Goal: Navigation & Orientation: Find specific page/section

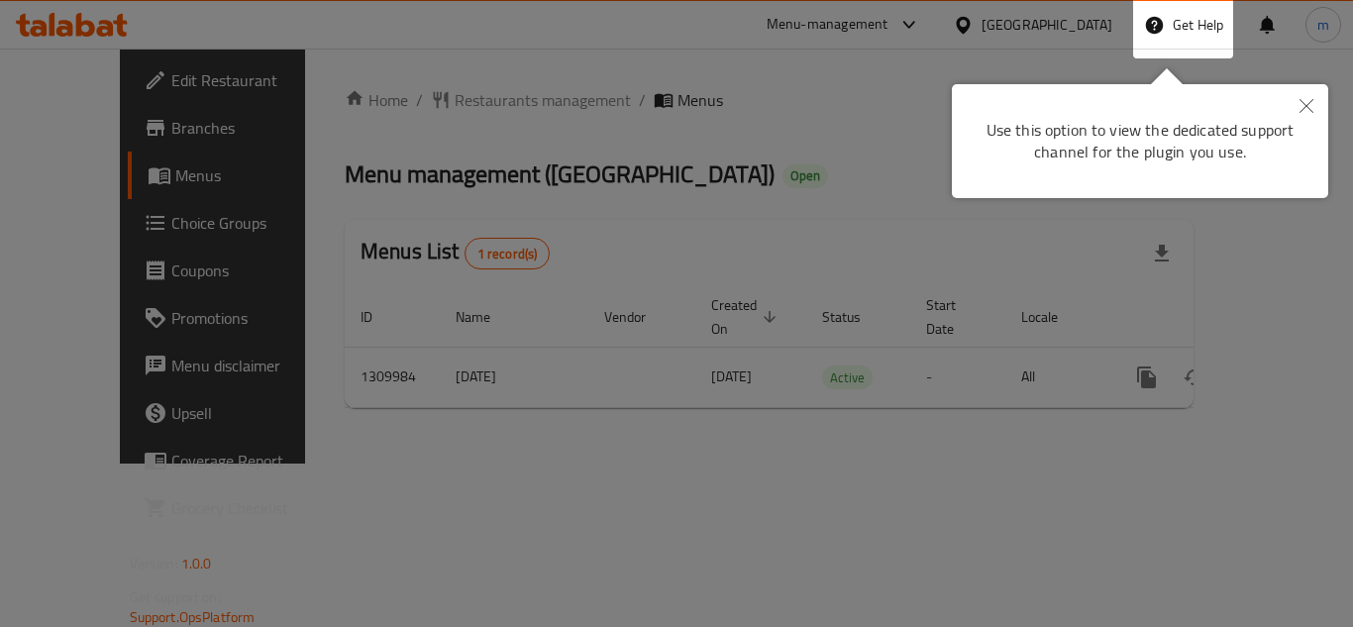
click at [94, 28] on div at bounding box center [676, 313] width 1353 height 627
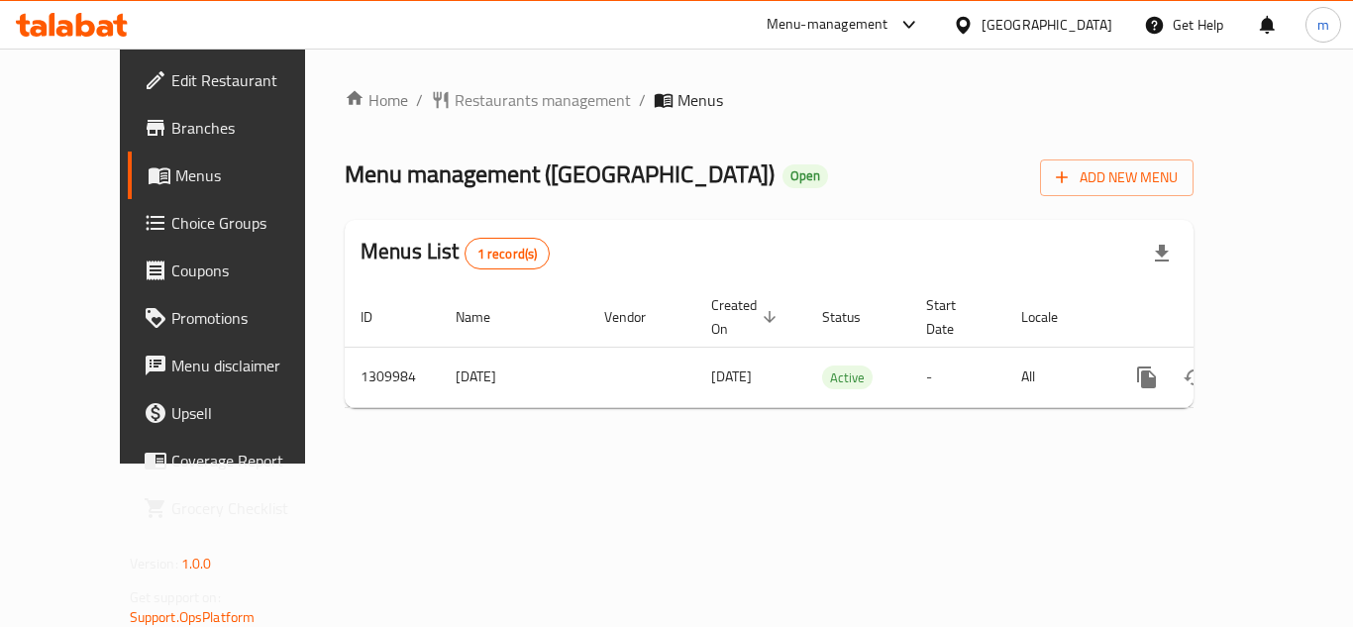
click at [131, 32] on div at bounding box center [72, 25] width 144 height 40
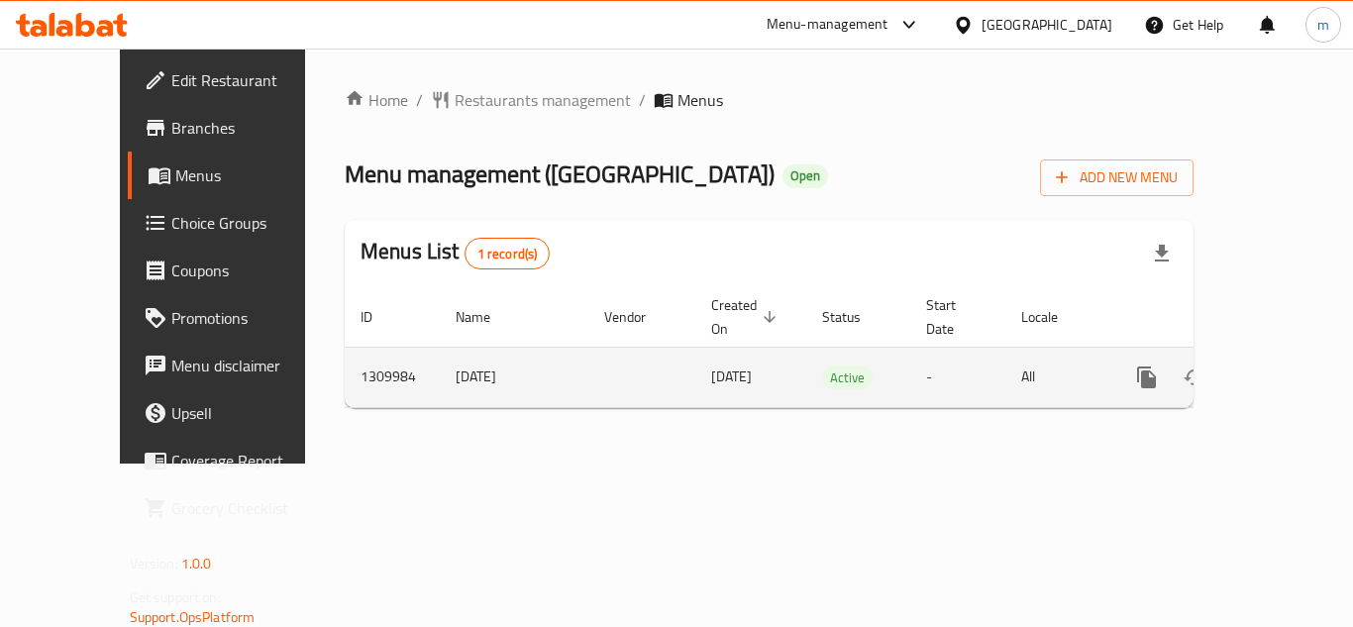
click at [610, 374] on td "enhanced table" at bounding box center [641, 377] width 107 height 60
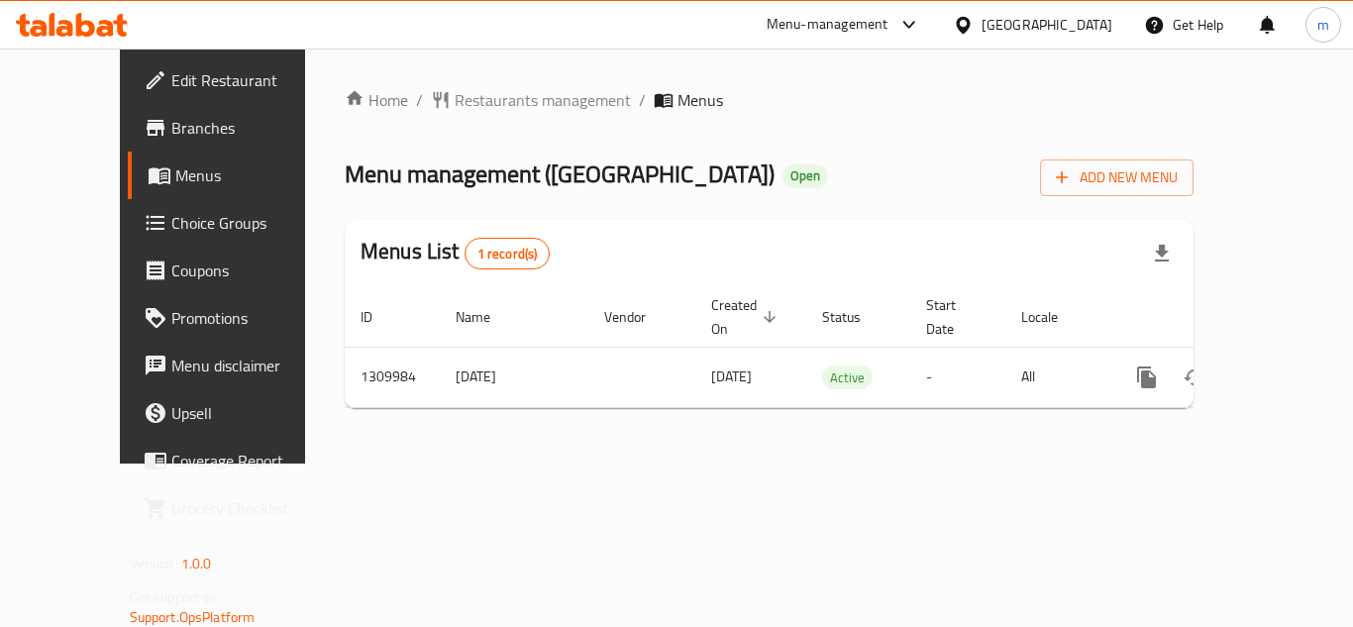
click at [99, 26] on icon at bounding box center [72, 25] width 112 height 24
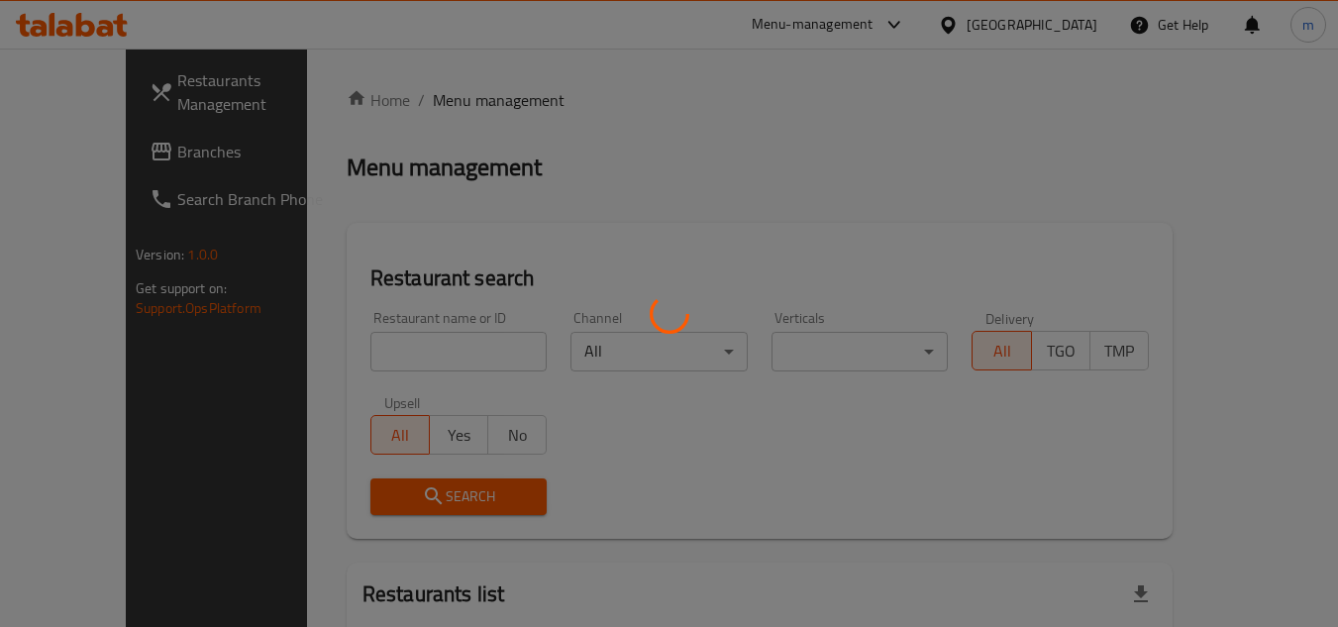
click at [153, 81] on div at bounding box center [669, 313] width 1338 height 627
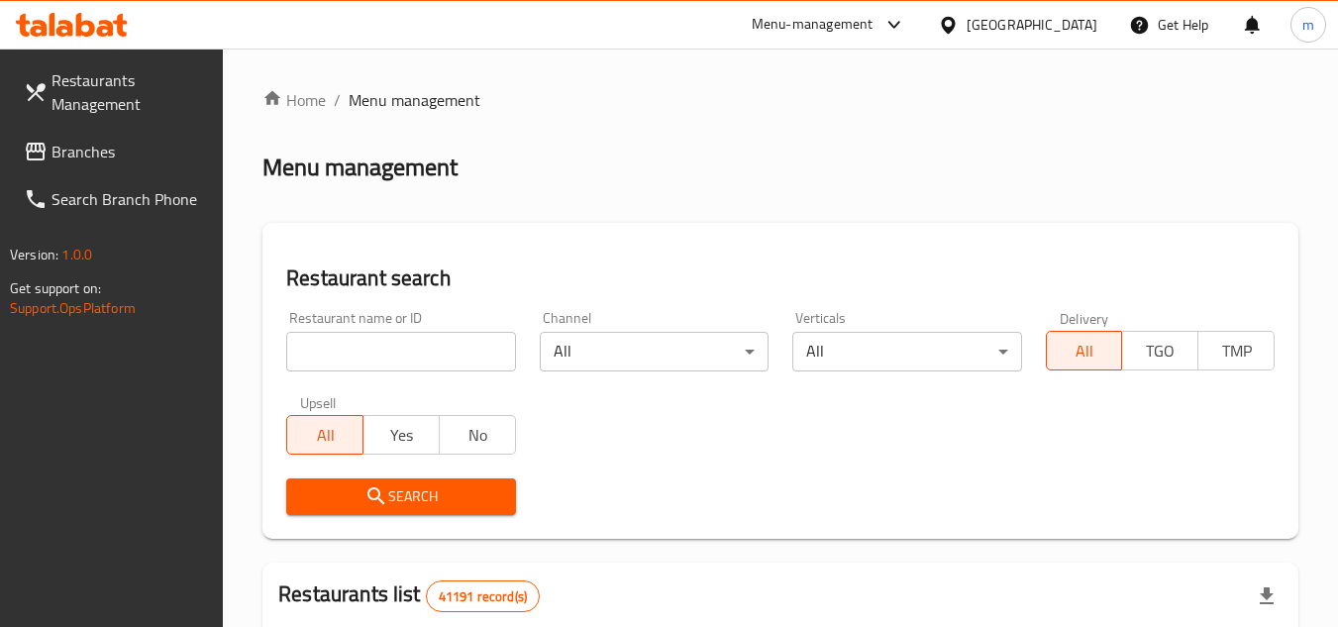
click at [174, 135] on link "Branches" at bounding box center [116, 152] width 216 height 48
drag, startPoint x: 156, startPoint y: 135, endPoint x: 30, endPoint y: 176, distance: 132.5
click at [156, 135] on link "Branches" at bounding box center [116, 152] width 216 height 48
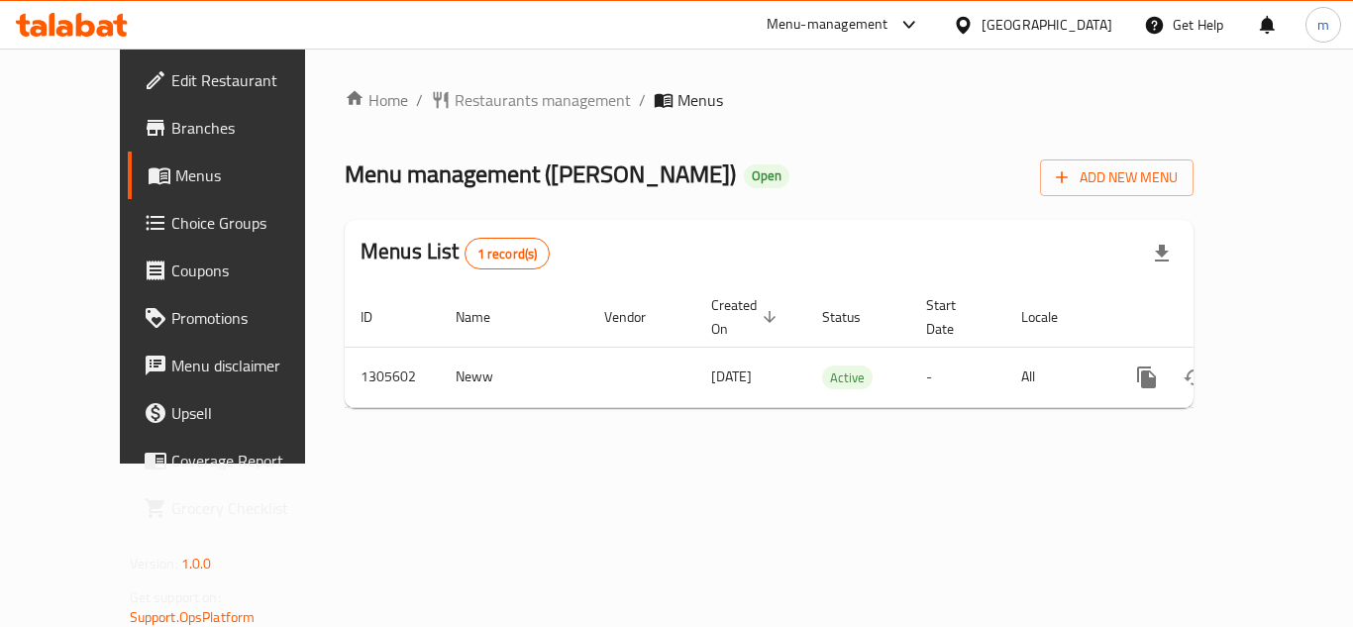
click at [78, 24] on icon at bounding box center [85, 25] width 19 height 24
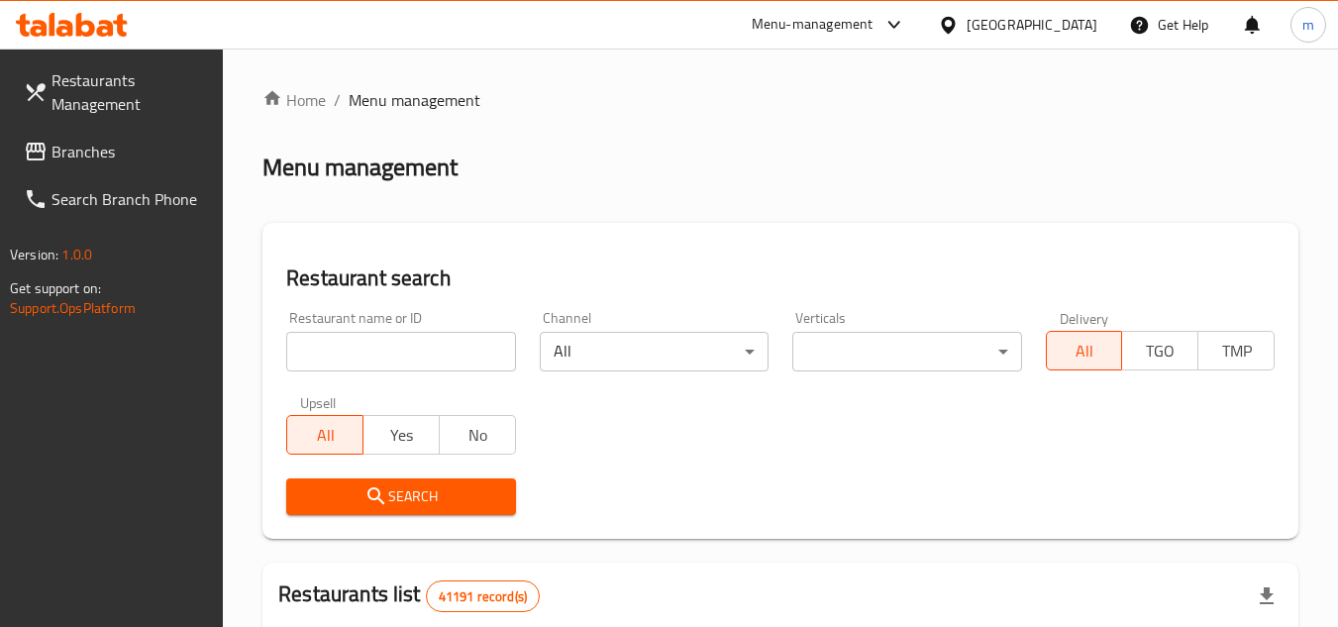
click at [111, 148] on span "Branches" at bounding box center [130, 152] width 157 height 24
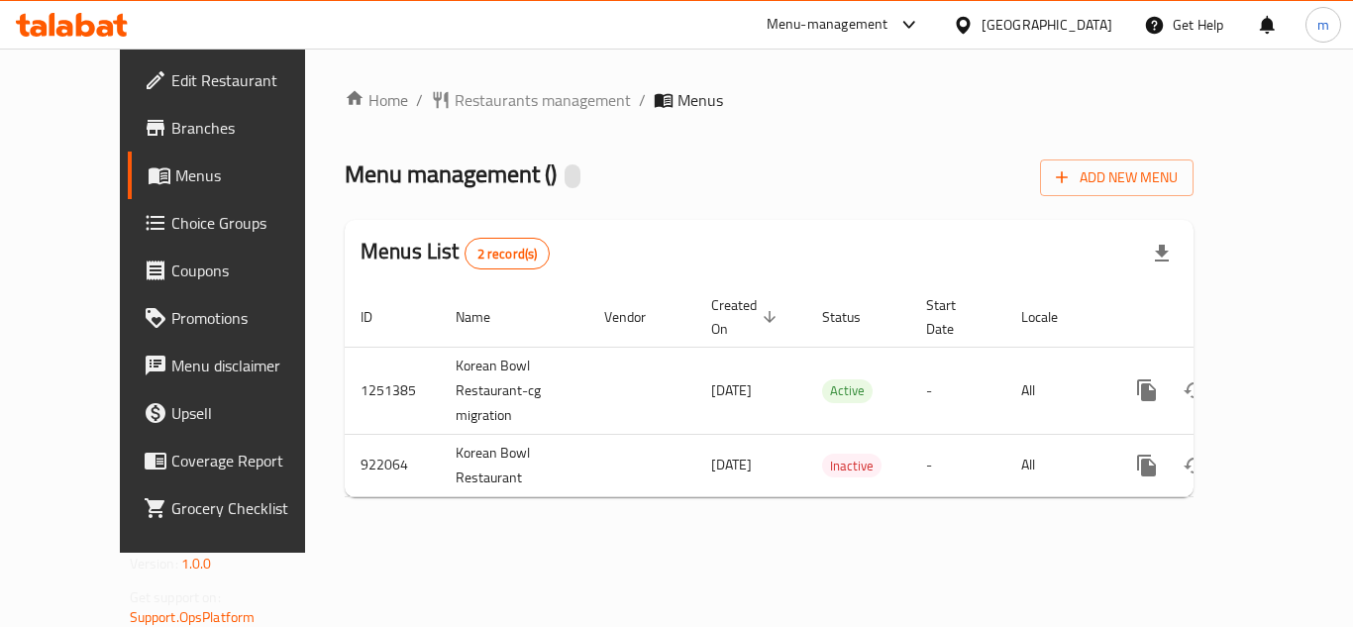
click at [171, 231] on span "Choice Groups" at bounding box center [250, 223] width 159 height 24
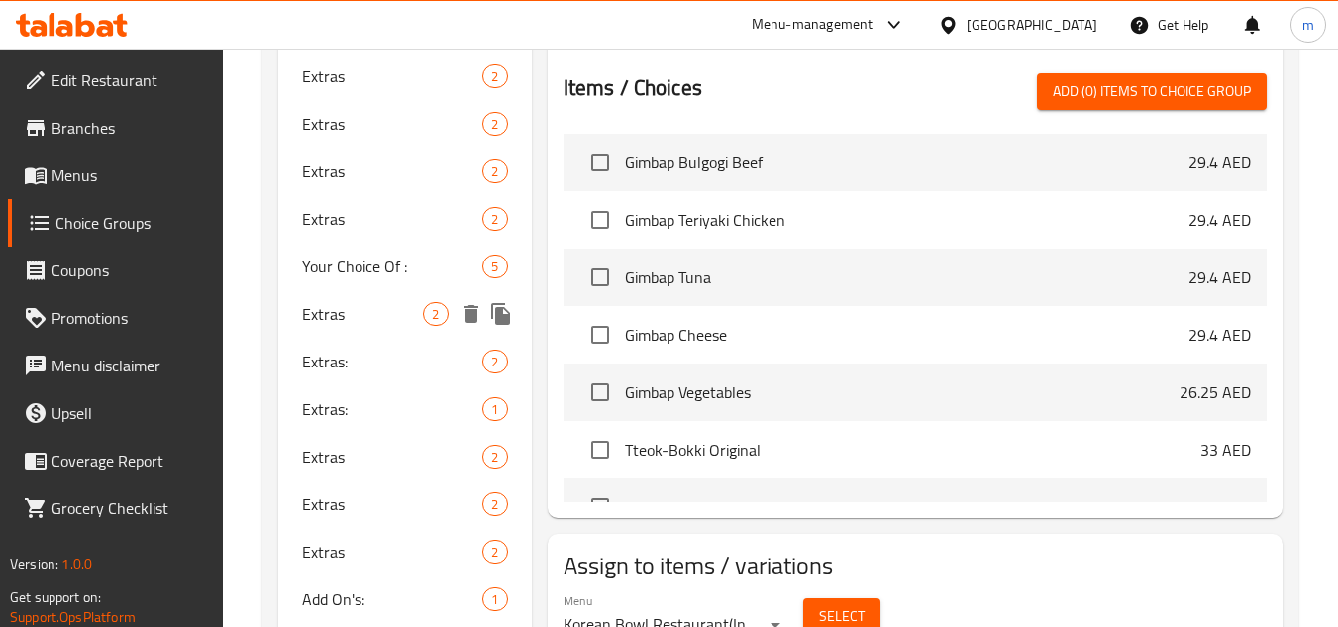
scroll to position [767, 0]
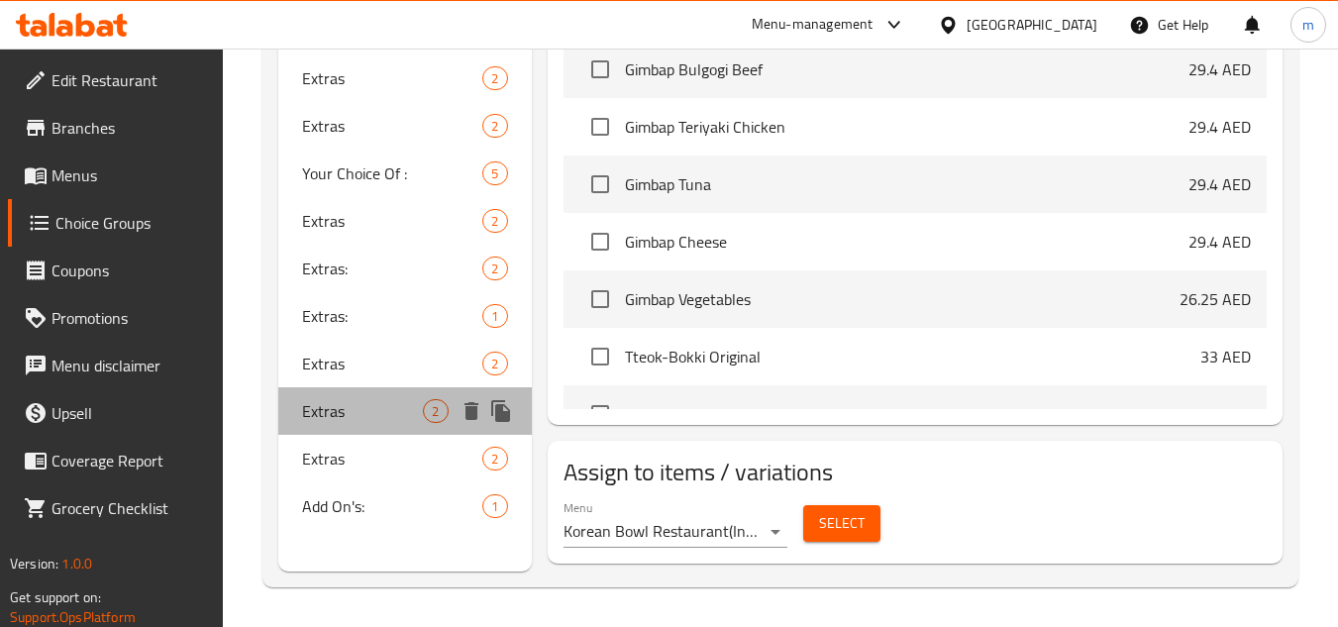
click at [359, 397] on div "Extras 2" at bounding box center [404, 411] width 253 height 48
type input "Extras"
type input "إضافات"
type input "0"
type input "2"
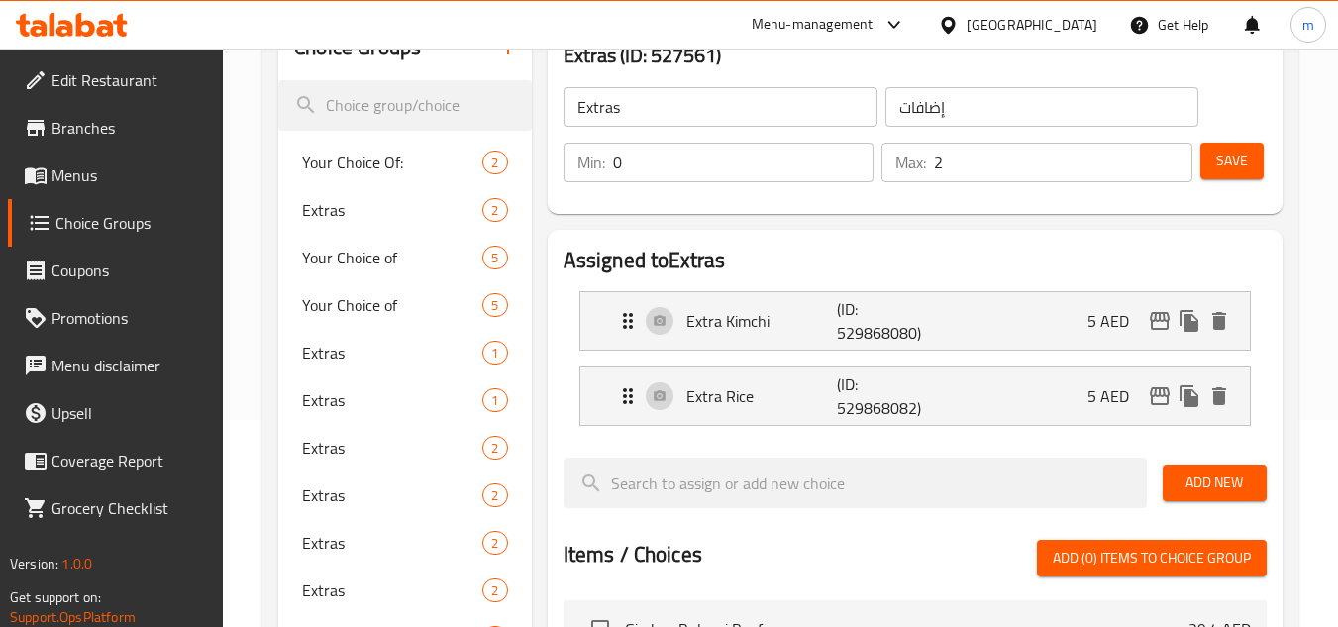
scroll to position [172, 0]
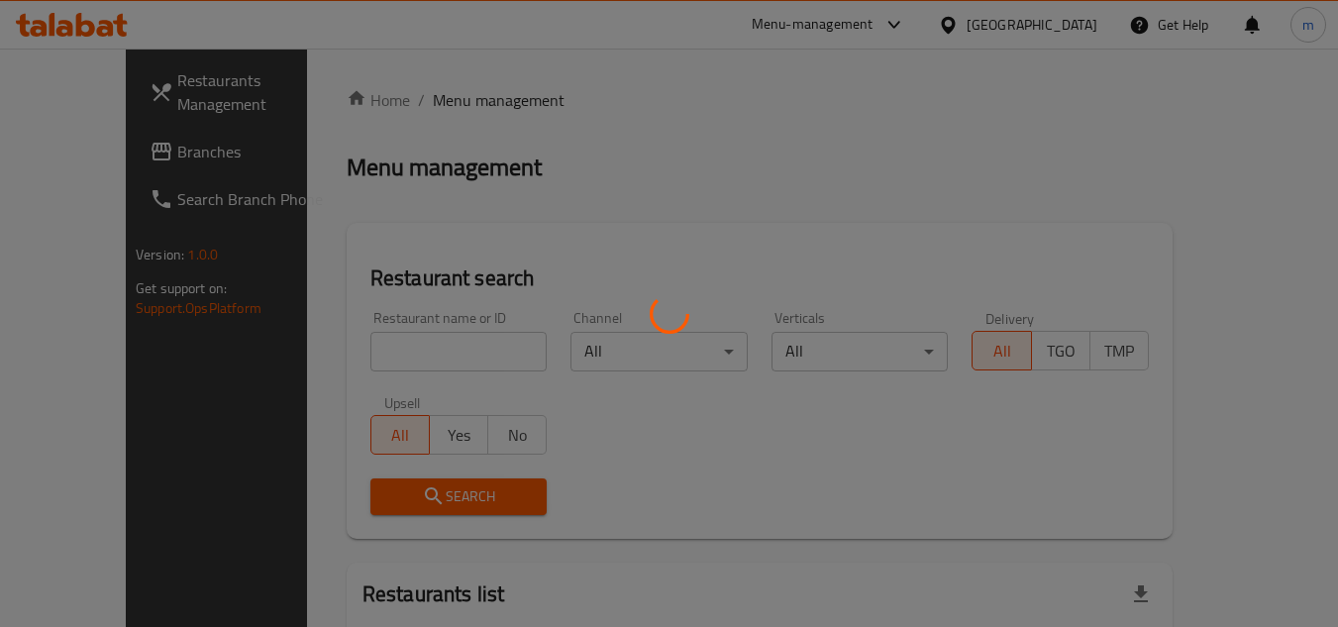
click at [864, 28] on div at bounding box center [669, 313] width 1338 height 627
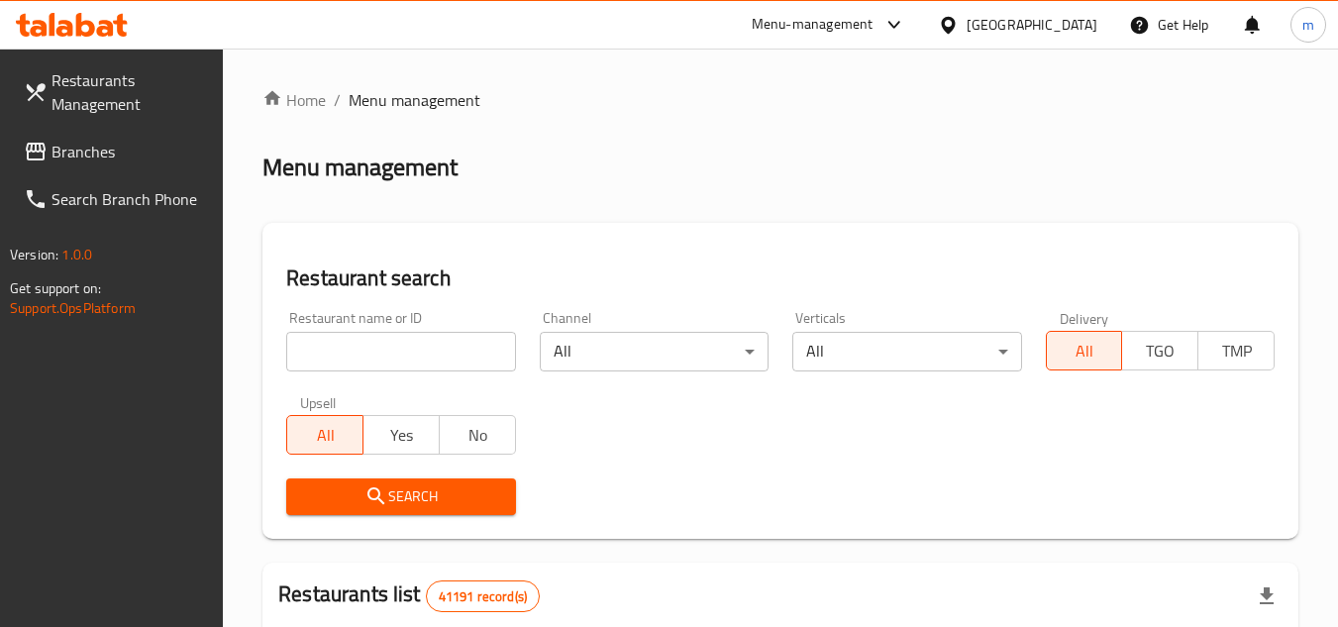
click at [860, 23] on div "Menu-management" at bounding box center [813, 25] width 122 height 24
click at [728, 221] on div "Restaurant-Management" at bounding box center [707, 219] width 156 height 22
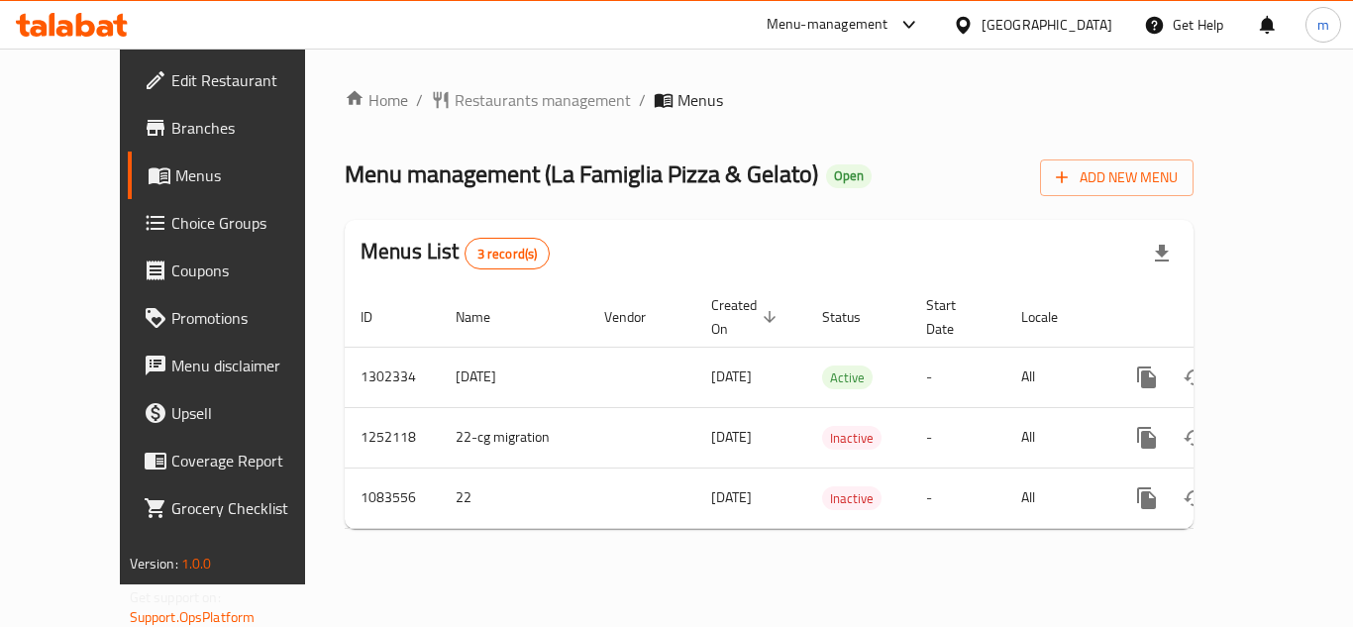
click at [75, 27] on icon at bounding box center [72, 25] width 112 height 24
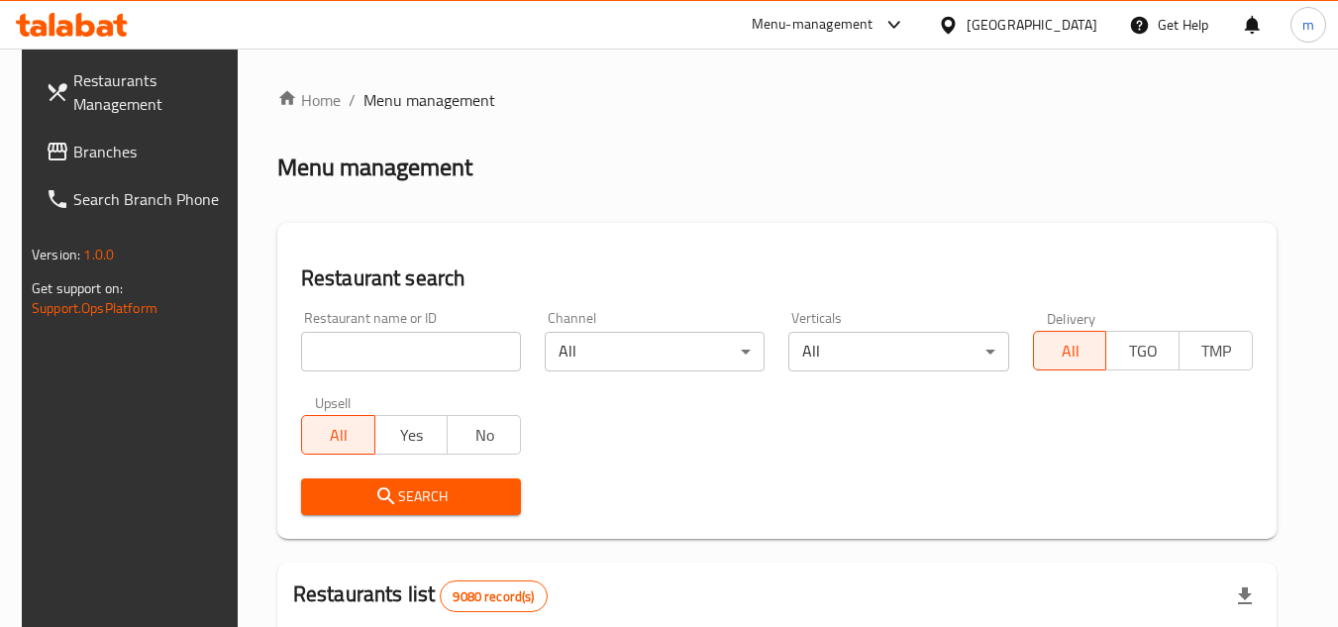
click at [34, 162] on div at bounding box center [669, 313] width 1338 height 627
click at [107, 152] on span "Branches" at bounding box center [151, 152] width 157 height 24
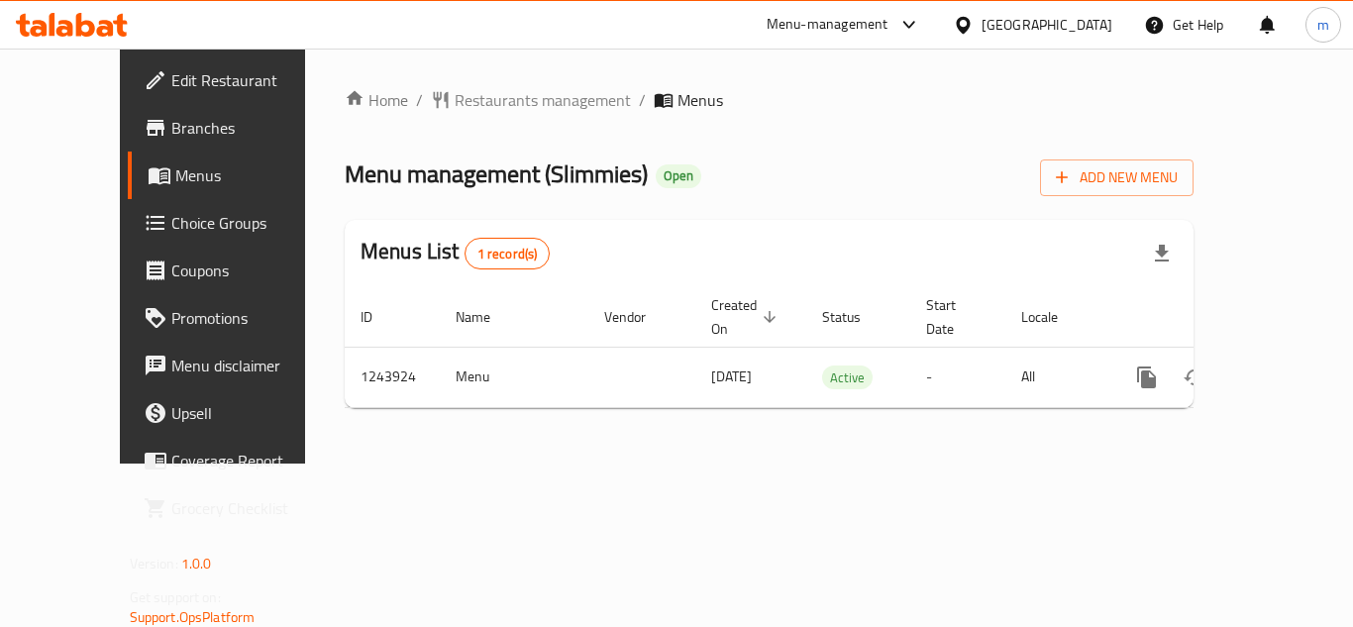
click at [78, 23] on icon at bounding box center [85, 25] width 19 height 24
click at [89, 4] on div "Menu-management [GEOGRAPHIC_DATA] Get Help m" at bounding box center [676, 25] width 1353 height 48
click at [86, 16] on icon at bounding box center [72, 25] width 112 height 24
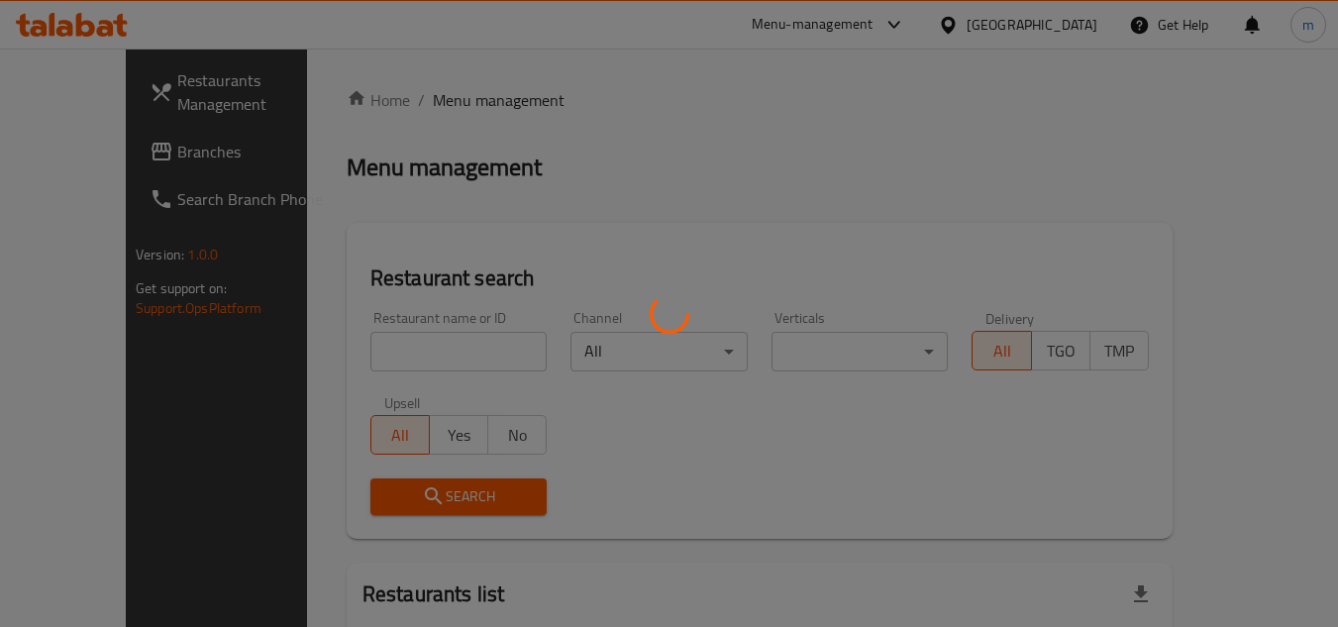
click at [842, 182] on div at bounding box center [669, 313] width 1338 height 627
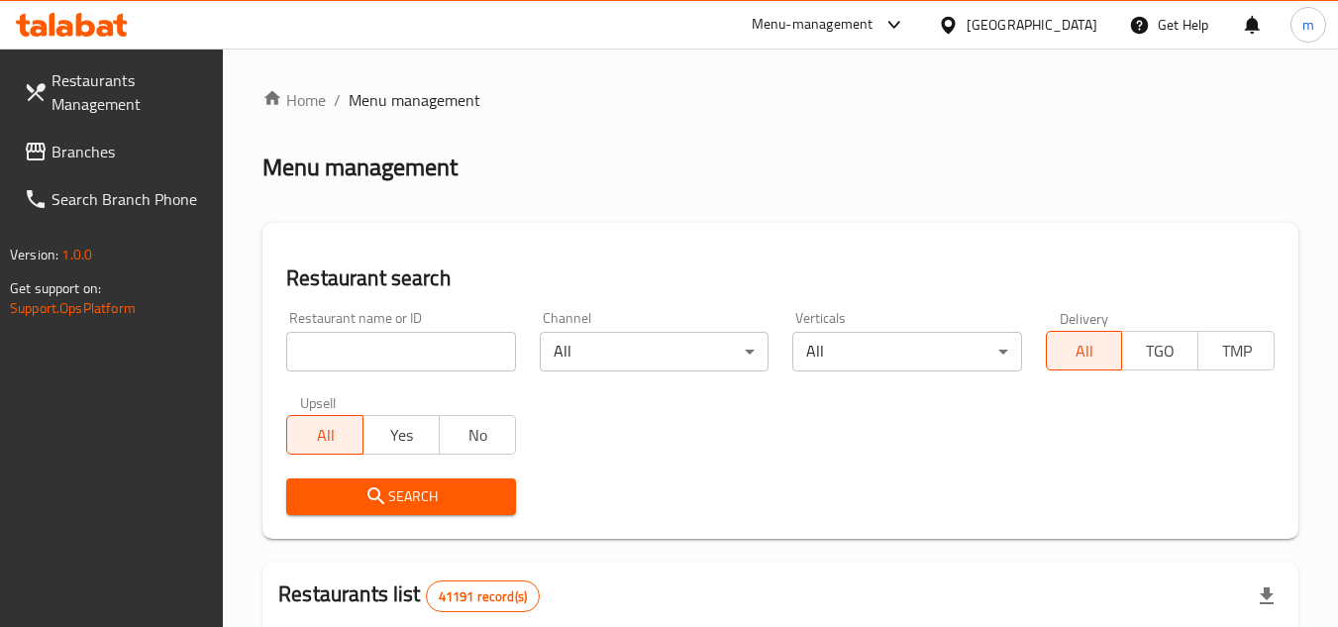
click at [846, 37] on div "Menu-management" at bounding box center [829, 25] width 186 height 48
click at [821, 9] on div "Menu-management" at bounding box center [829, 25] width 186 height 48
click at [818, 20] on div "Menu-management" at bounding box center [813, 25] width 122 height 24
click at [741, 202] on div "Restaurant-Management" at bounding box center [706, 219] width 187 height 46
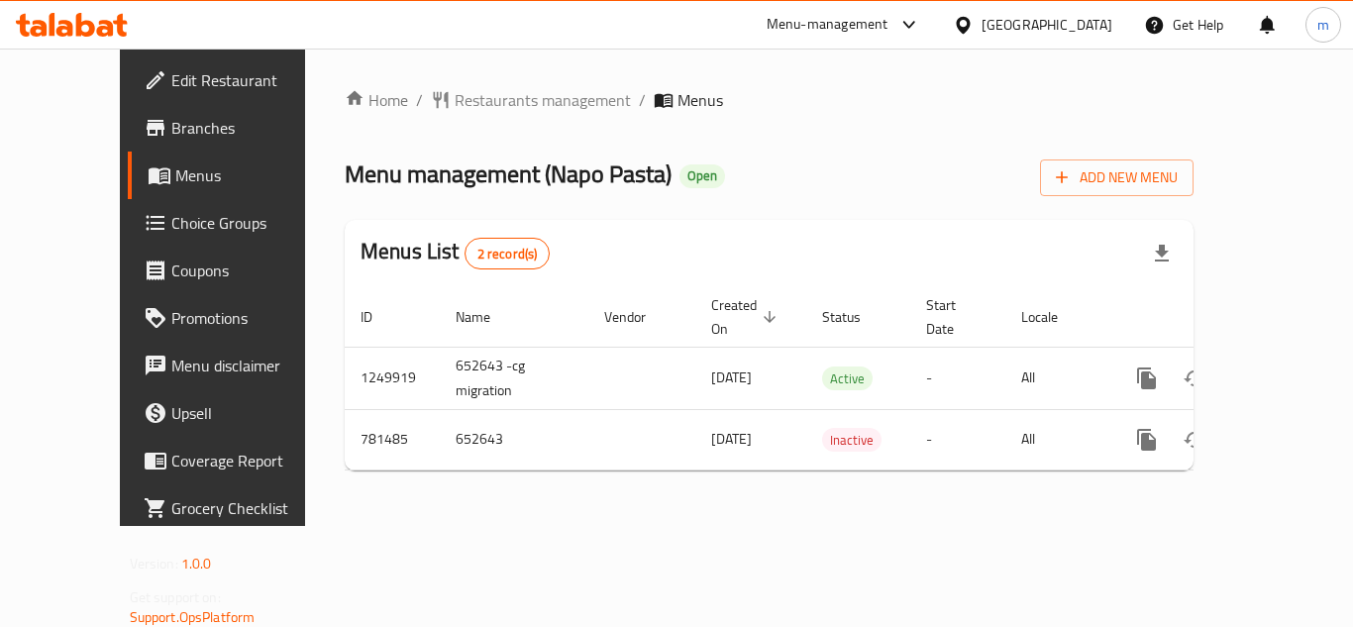
click at [115, 12] on div at bounding box center [72, 25] width 144 height 40
click at [96, 23] on icon at bounding box center [72, 25] width 112 height 24
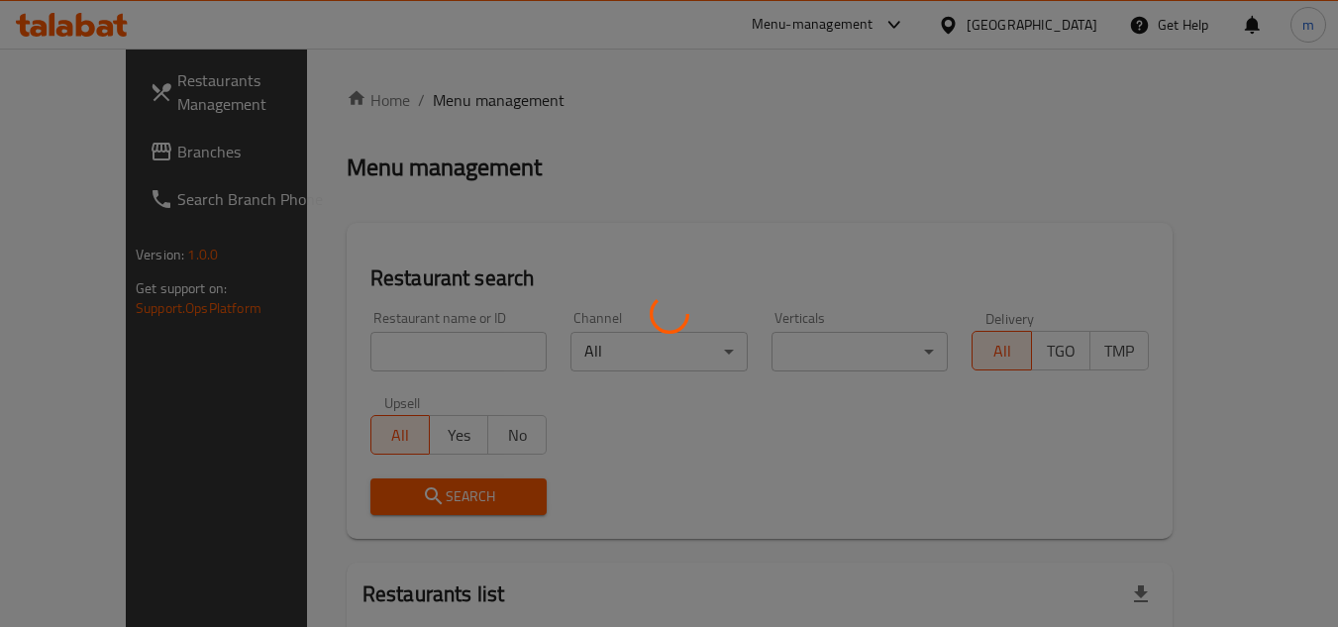
click at [1036, 88] on div at bounding box center [669, 313] width 1338 height 627
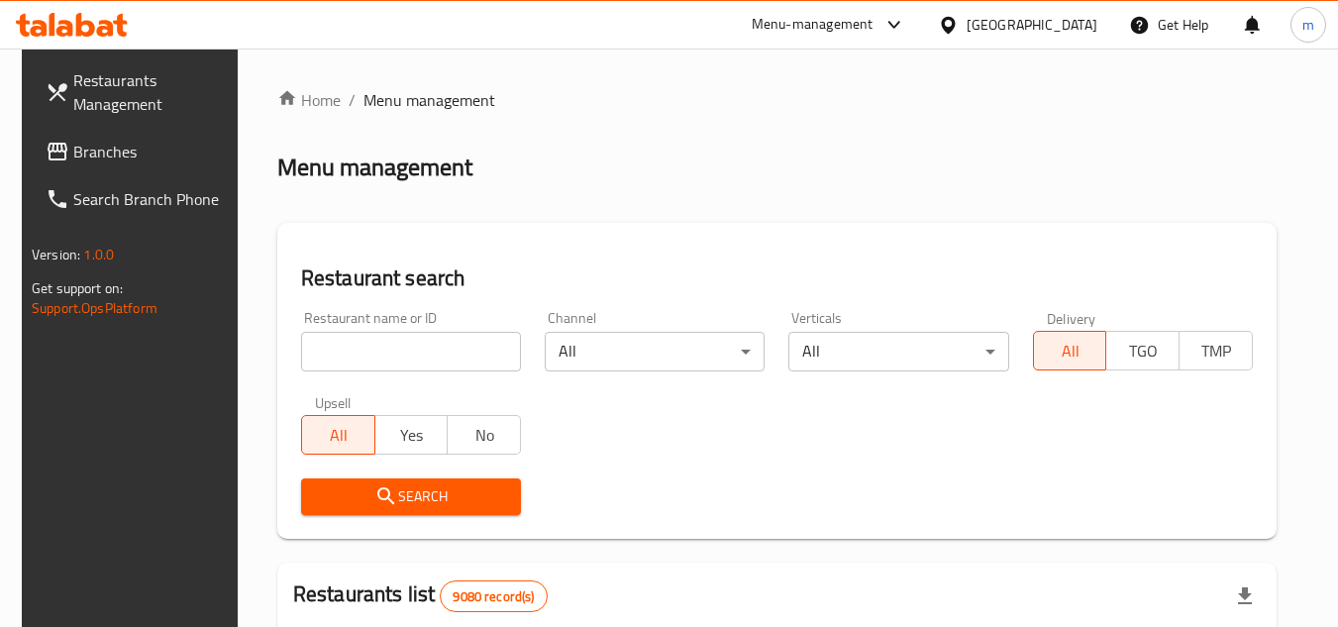
click at [874, 29] on div "Menu-management" at bounding box center [813, 25] width 122 height 24
click at [768, 227] on div "Restaurant-Management" at bounding box center [801, 219] width 156 height 22
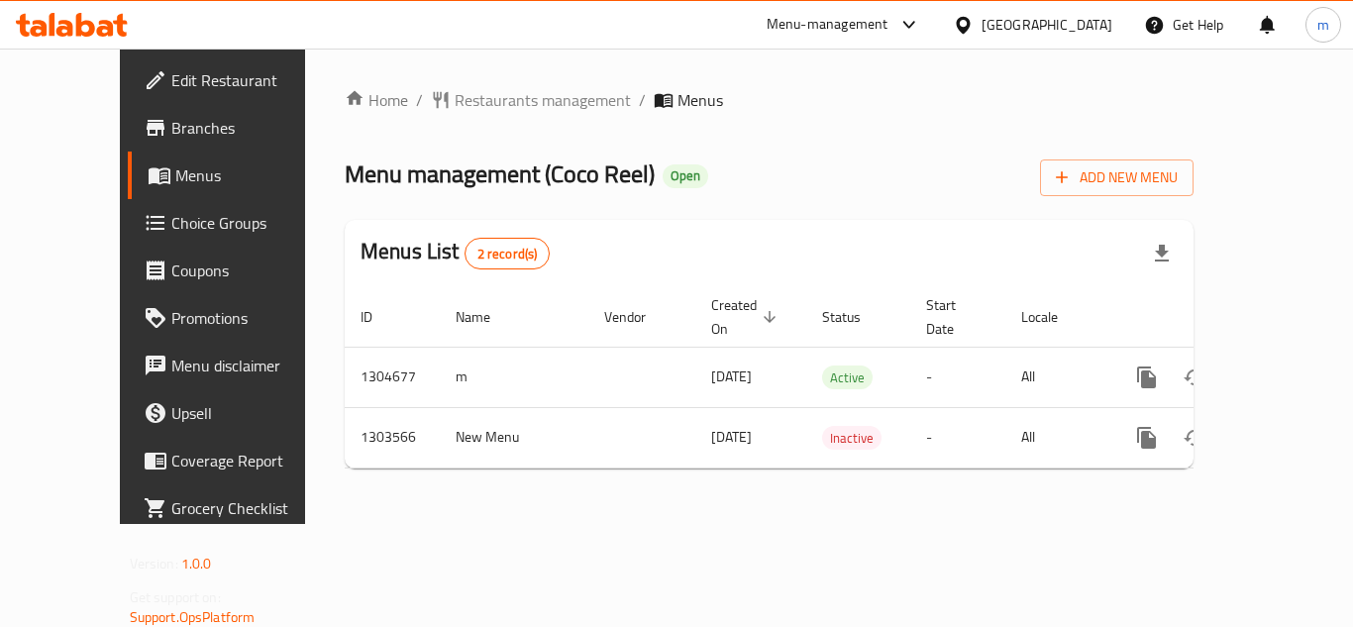
click at [72, 25] on icon at bounding box center [72, 25] width 112 height 24
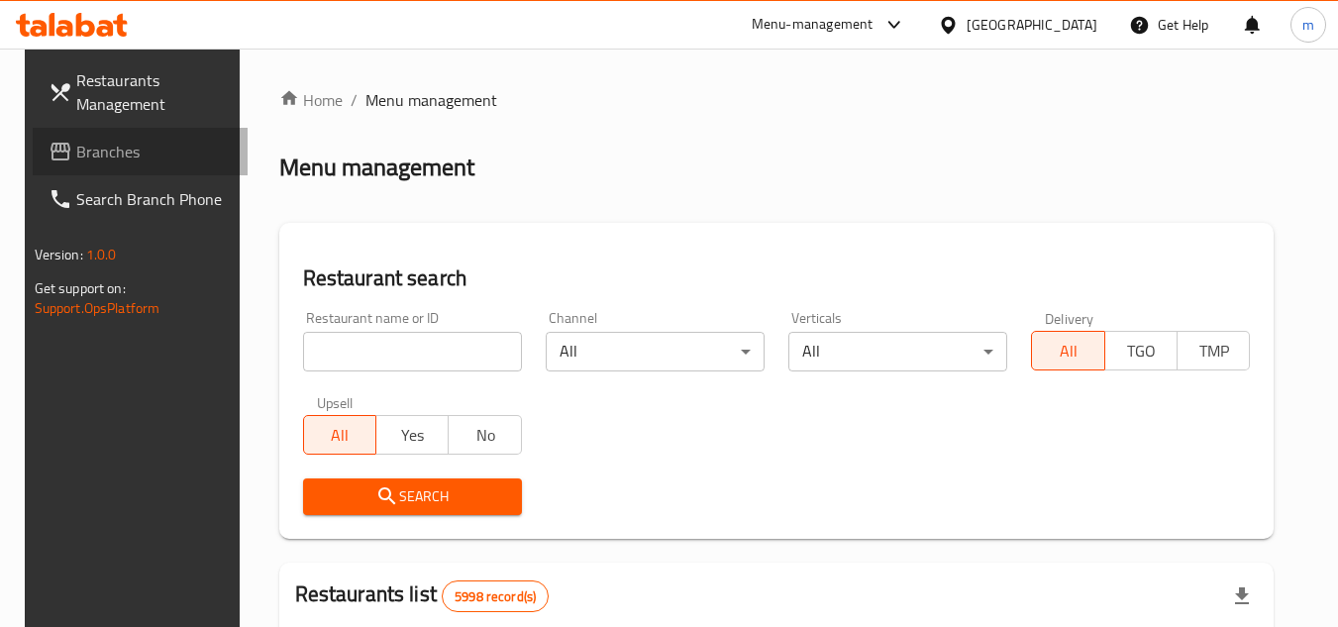
click at [76, 159] on span "Branches" at bounding box center [154, 152] width 157 height 24
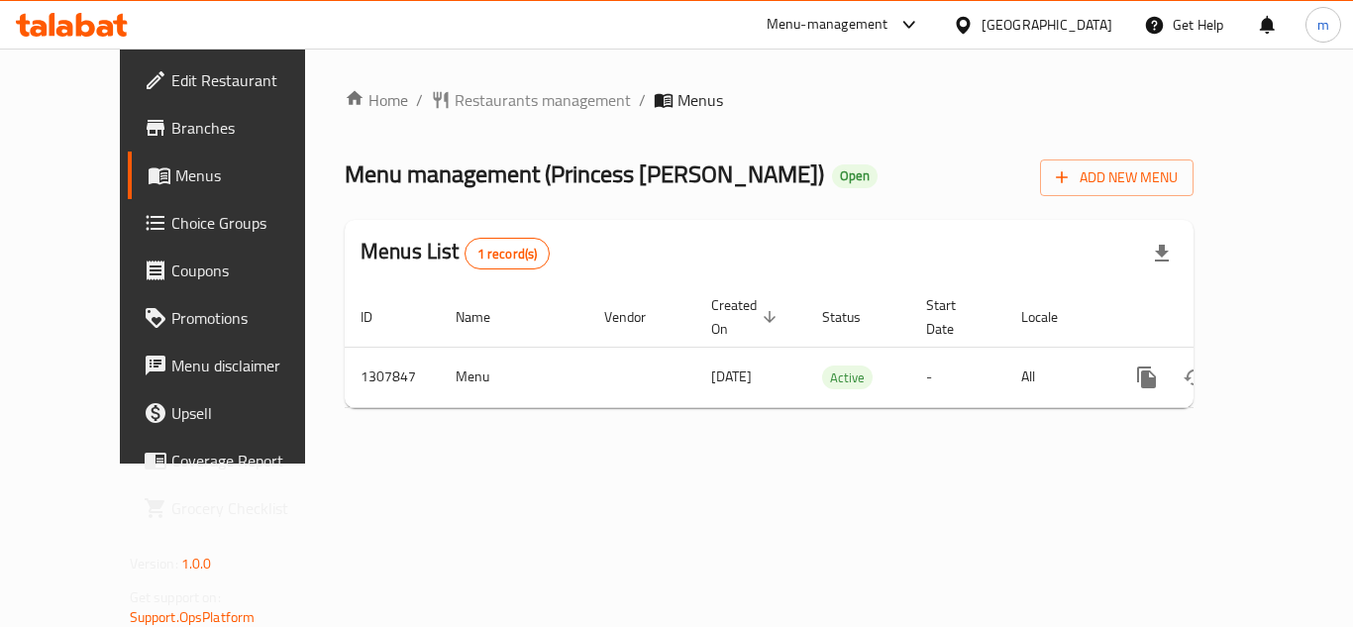
click at [62, 25] on icon at bounding box center [72, 25] width 112 height 24
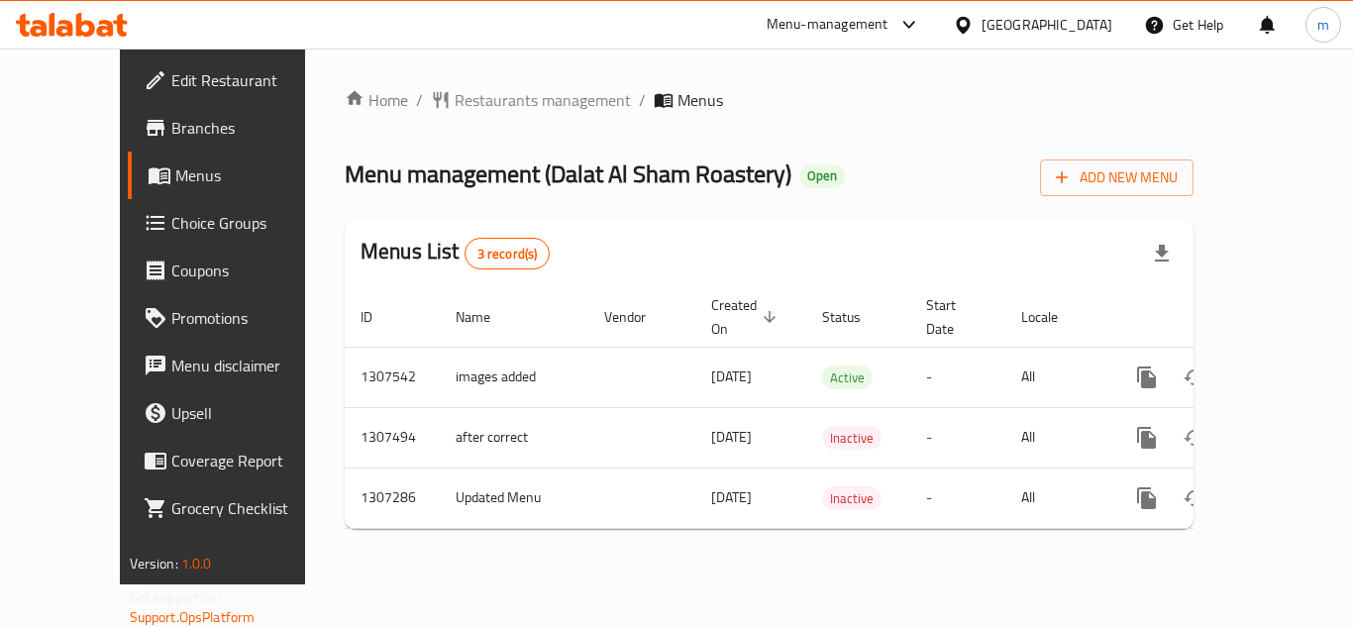
drag, startPoint x: 63, startPoint y: 51, endPoint x: 60, endPoint y: 36, distance: 15.2
click at [61, 49] on div "​ Menu-management [GEOGRAPHIC_DATA] Get Help m Edit Restaurant Branches Menus C…" at bounding box center [676, 338] width 1353 height 579
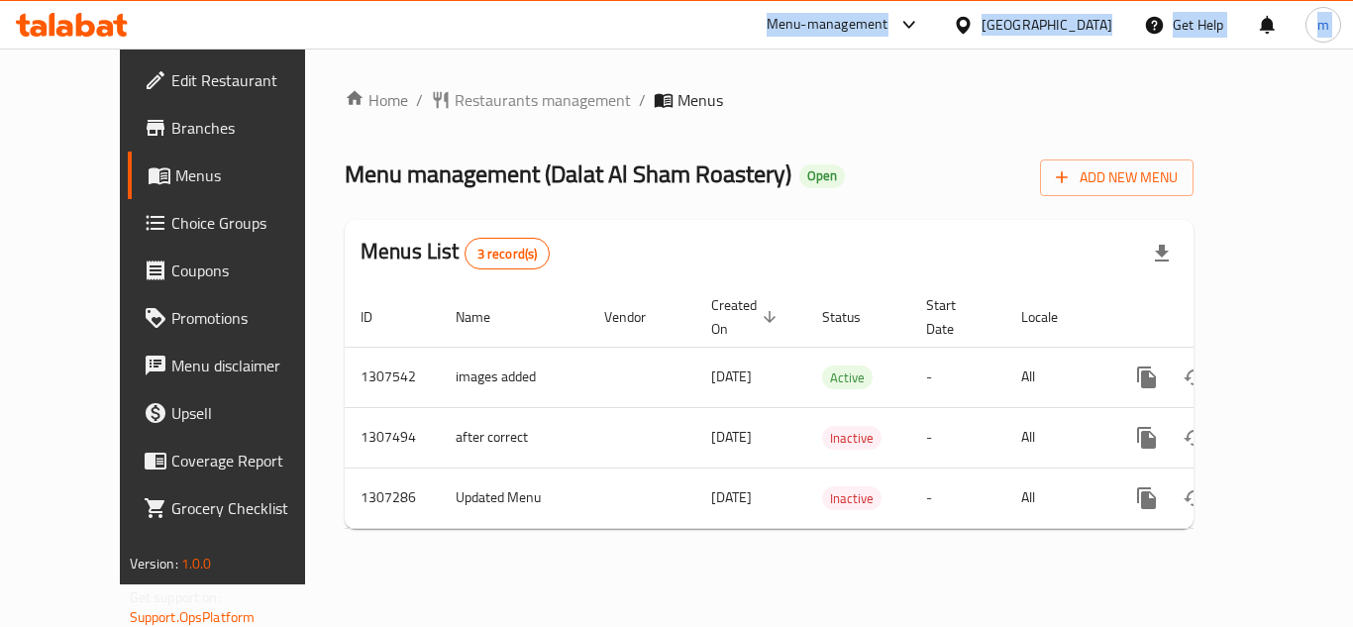
click at [60, 31] on icon at bounding box center [64, 28] width 17 height 17
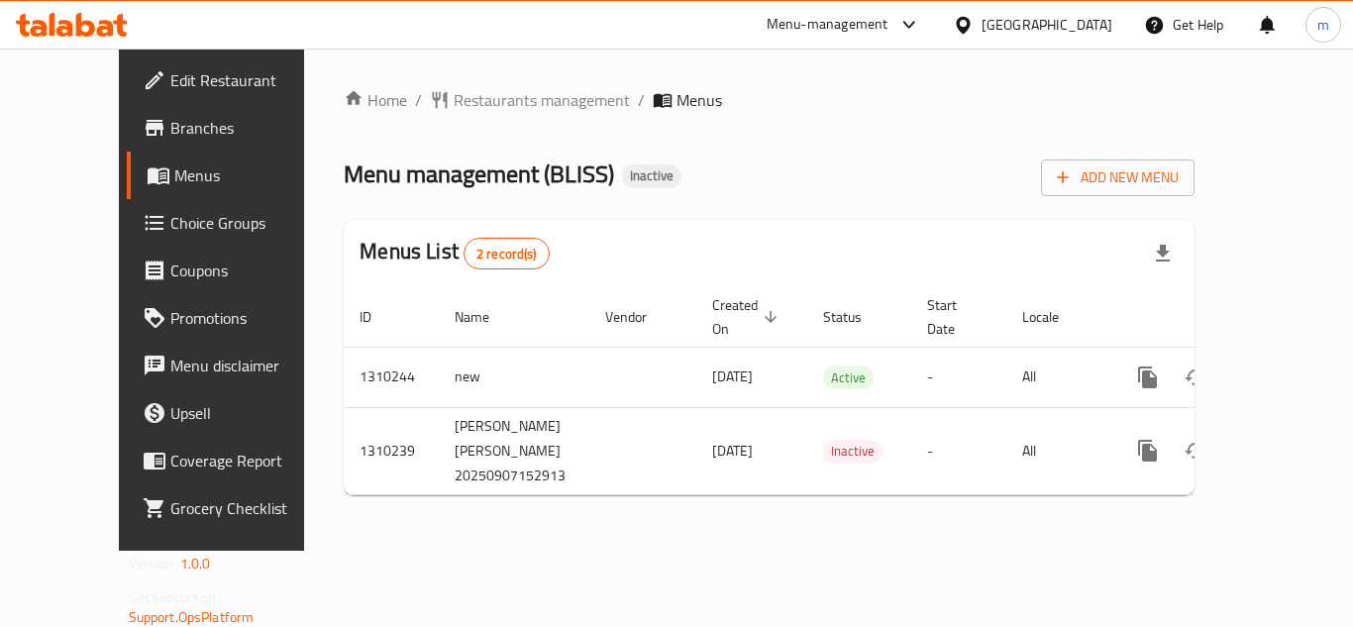
click at [137, 16] on div at bounding box center [72, 25] width 144 height 40
click at [103, 27] on icon at bounding box center [105, 28] width 17 height 17
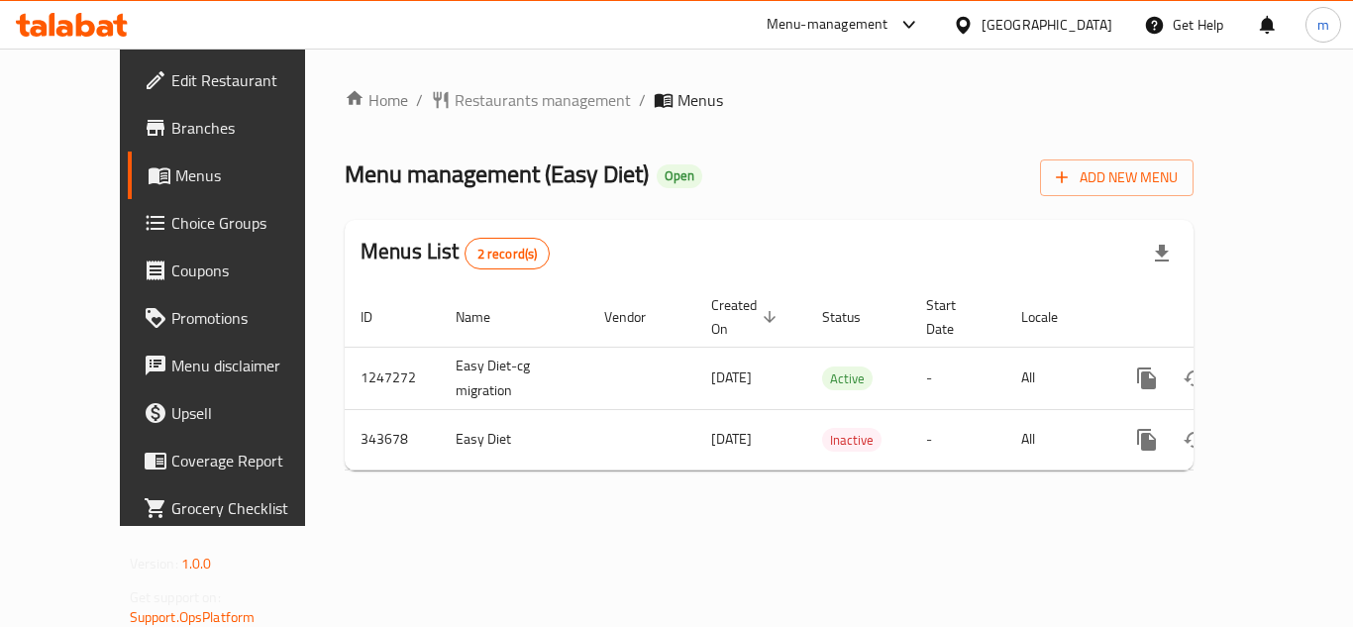
click at [942, 526] on div "Home / Restaurants management / Menus Menu management ( Easy Diet ) Open Add Ne…" at bounding box center [769, 288] width 928 height 478
